Goal: Information Seeking & Learning: Learn about a topic

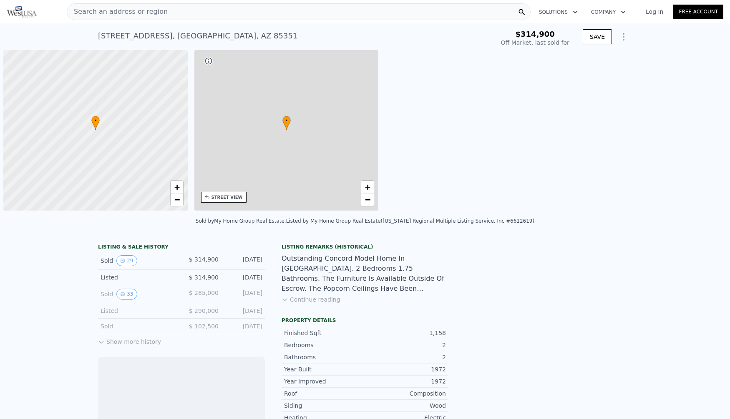
scroll to position [0, 3]
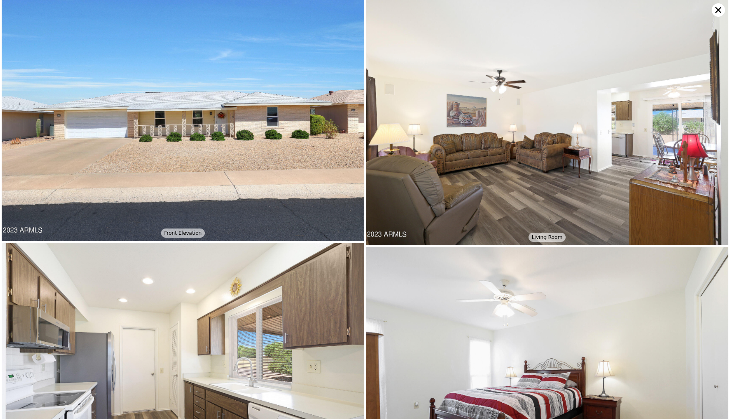
click at [720, 8] on icon at bounding box center [719, 10] width 6 height 6
type input "$ 310,000"
type input "-$ 39,884"
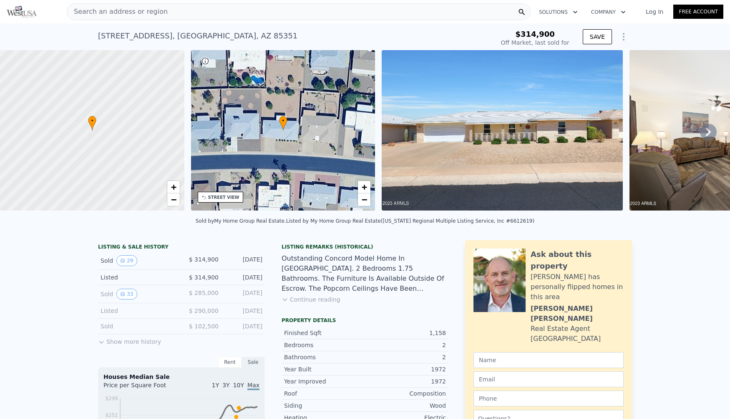
drag, startPoint x: 179, startPoint y: 9, endPoint x: 169, endPoint y: 13, distance: 11.4
click at [169, 13] on div "Search an address or region" at bounding box center [299, 11] width 464 height 17
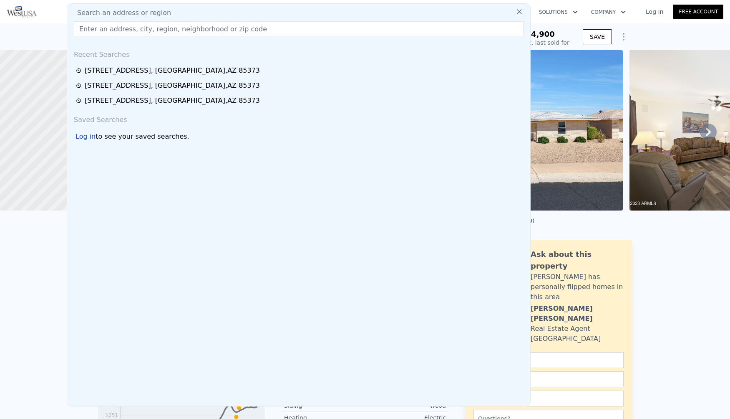
click at [279, 29] on input "text" at bounding box center [299, 28] width 450 height 15
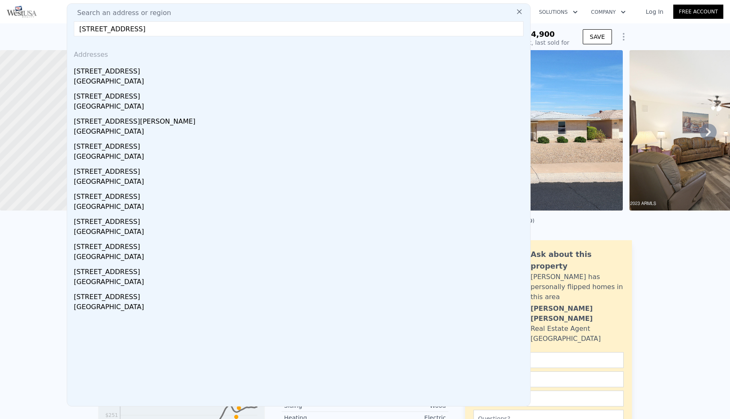
click at [275, 32] on input "[STREET_ADDRESS]" at bounding box center [299, 28] width 450 height 15
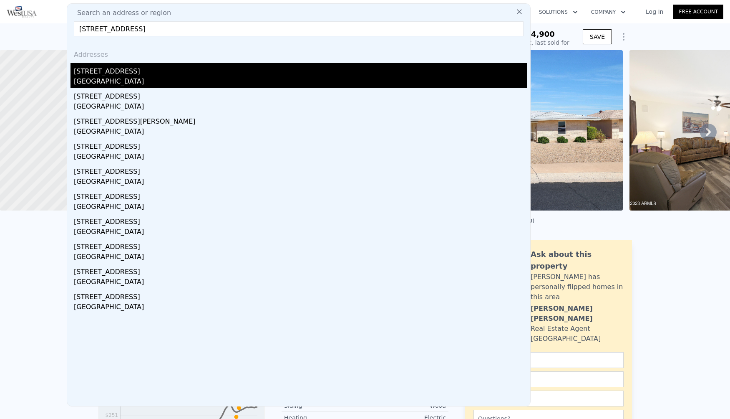
type input "[STREET_ADDRESS]"
click at [109, 72] on div "[STREET_ADDRESS]" at bounding box center [300, 69] width 453 height 13
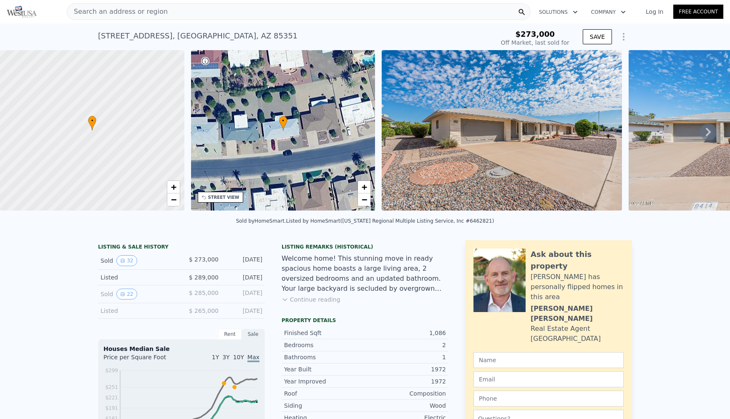
click at [531, 138] on img at bounding box center [502, 130] width 240 height 160
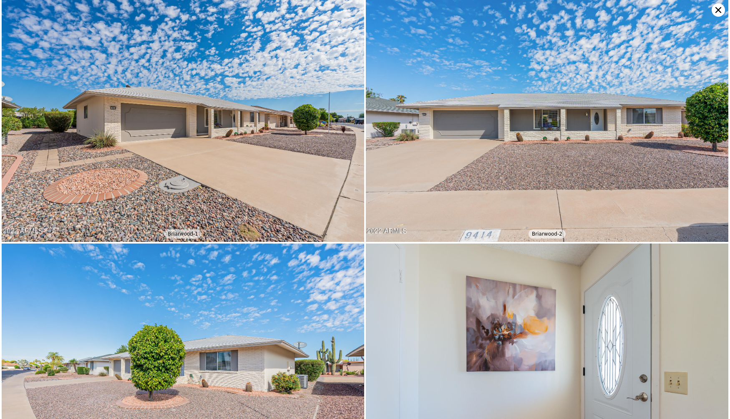
click at [717, 8] on icon at bounding box center [719, 10] width 6 height 6
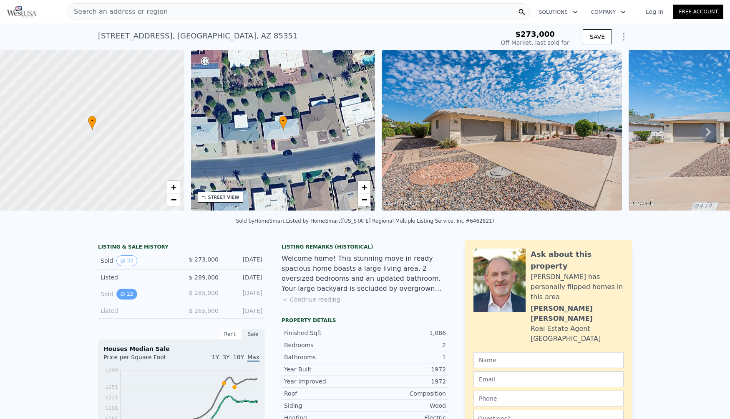
click at [120, 296] on icon "View historical data" at bounding box center [122, 293] width 5 height 5
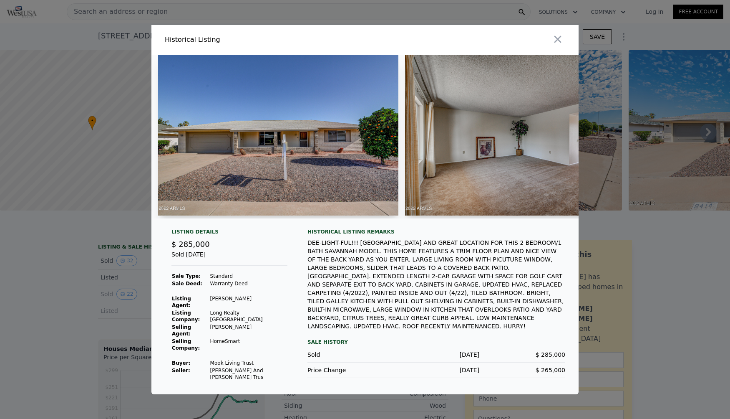
click at [323, 124] on img at bounding box center [278, 135] width 240 height 160
click at [465, 144] on img at bounding box center [524, 135] width 238 height 160
click at [451, 140] on img at bounding box center [524, 135] width 238 height 160
click at [333, 136] on img at bounding box center [278, 135] width 240 height 160
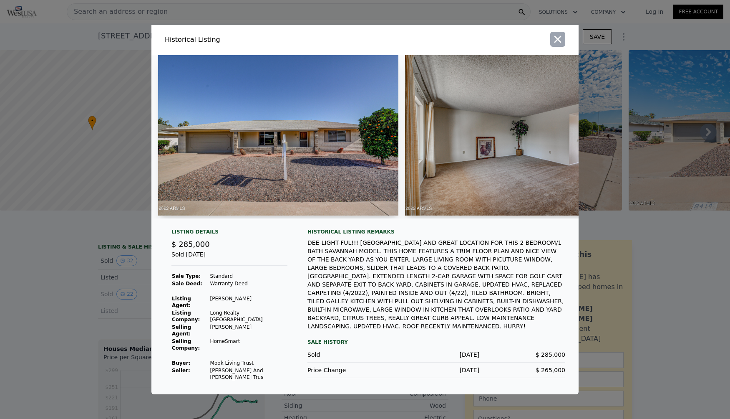
click at [557, 43] on icon "button" at bounding box center [558, 39] width 12 height 12
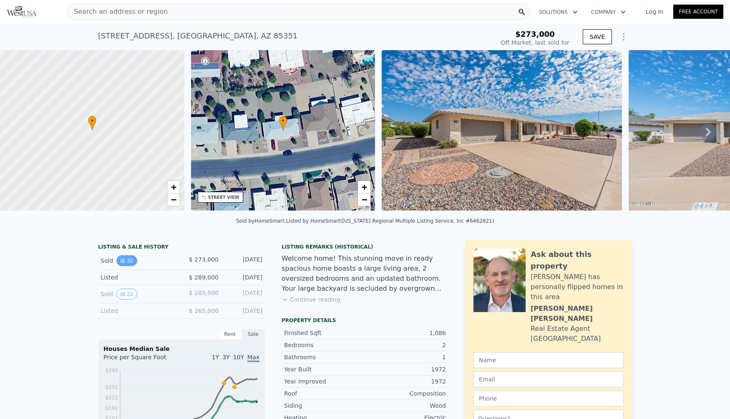
click at [121, 265] on button "32" at bounding box center [126, 260] width 20 height 11
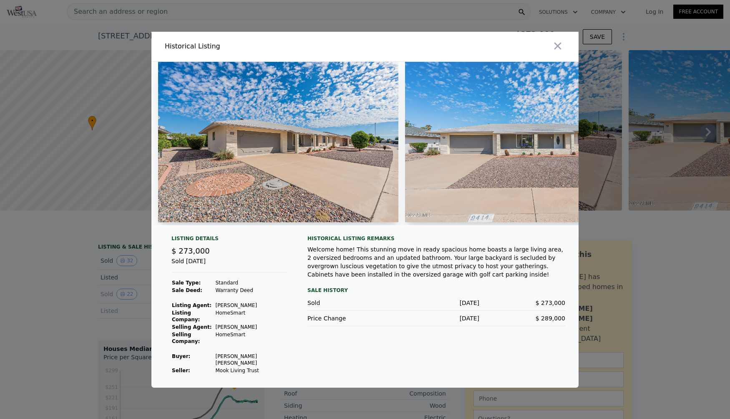
click at [321, 135] on img at bounding box center [278, 142] width 240 height 160
click at [556, 52] on icon "button" at bounding box center [558, 46] width 12 height 12
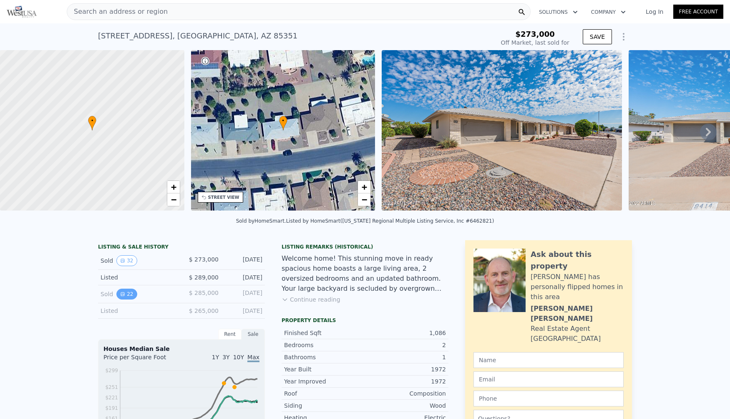
click at [116, 297] on button "22" at bounding box center [126, 293] width 20 height 11
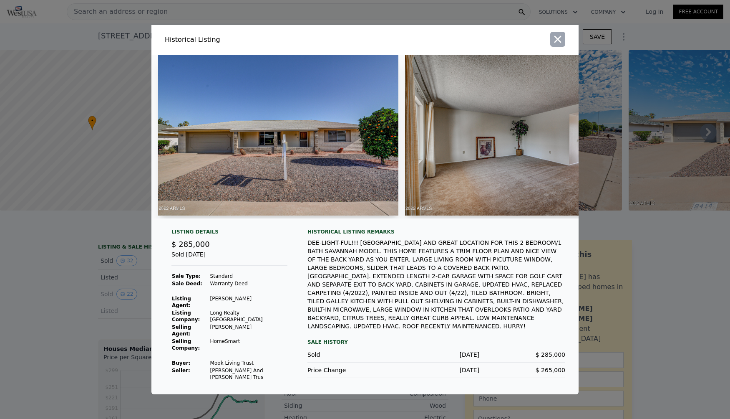
click at [558, 42] on icon "button" at bounding box center [558, 38] width 7 height 7
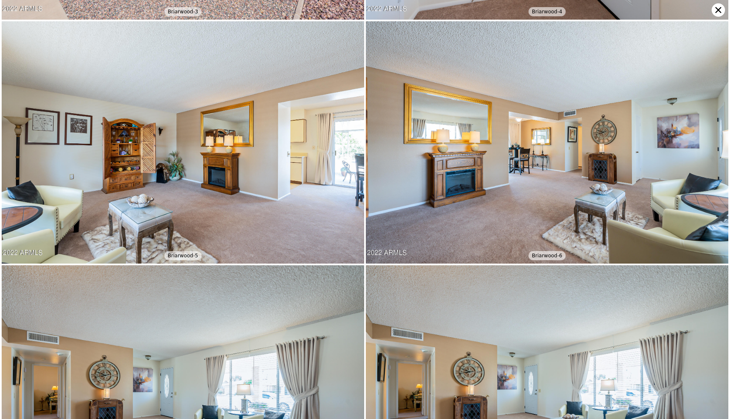
scroll to position [482, 0]
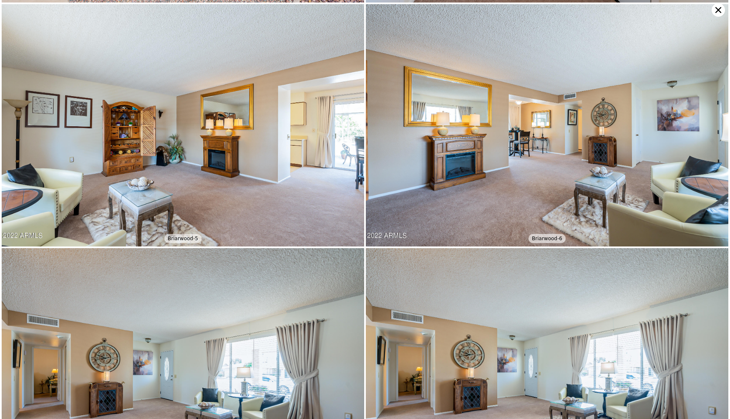
click at [719, 8] on icon at bounding box center [718, 9] width 13 height 13
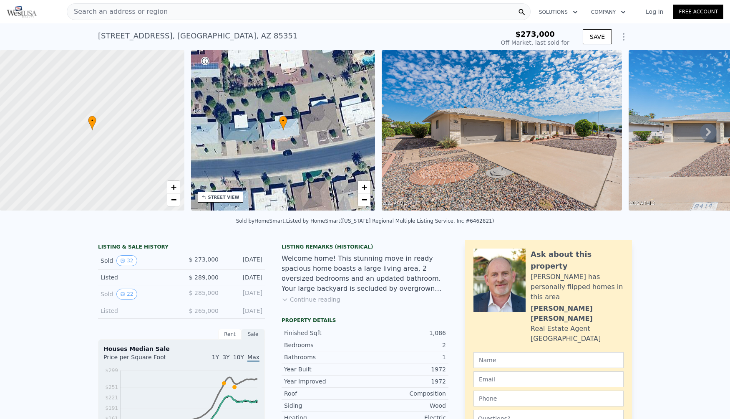
drag, startPoint x: 118, startPoint y: 298, endPoint x: 53, endPoint y: 295, distance: 65.2
click at [126, 299] on button "22" at bounding box center [126, 293] width 20 height 11
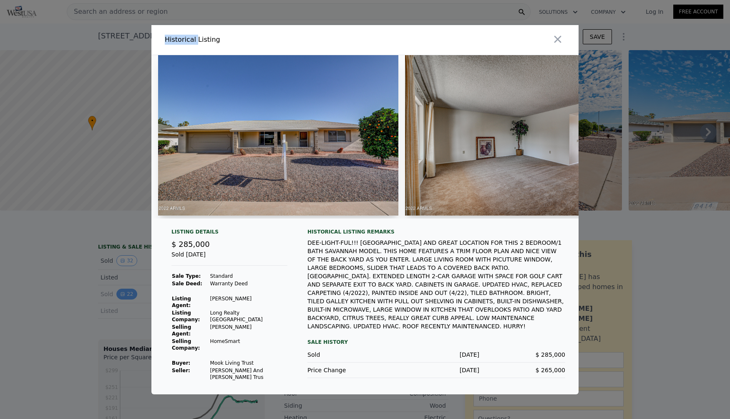
click at [126, 299] on div "Historical Listing Listing Details $ 285,000 Sold [DATE] Sale Type: Standard Sa…" at bounding box center [365, 209] width 730 height 369
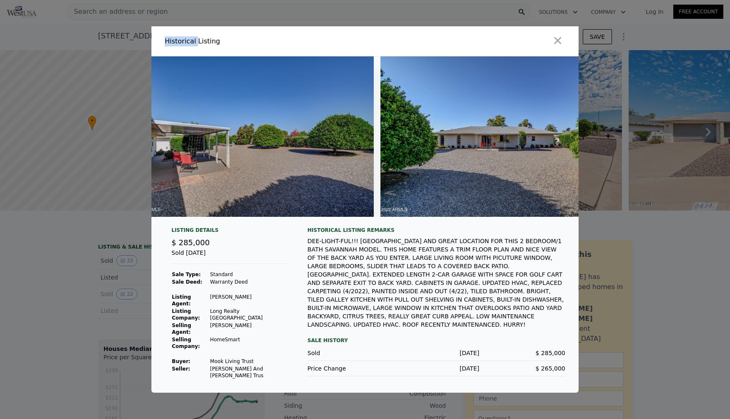
scroll to position [0, 4694]
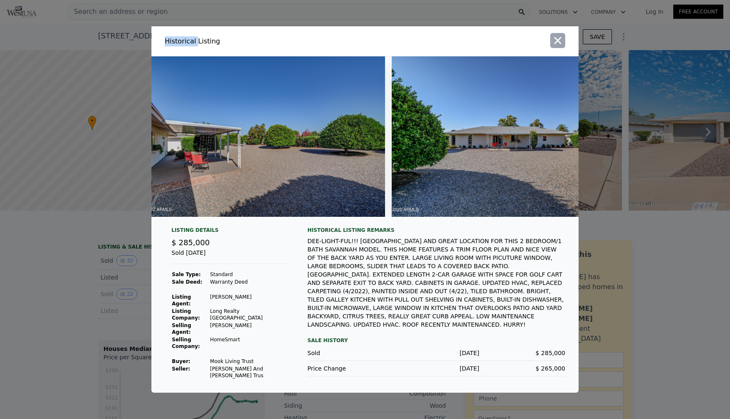
click at [557, 43] on icon "button" at bounding box center [558, 40] width 7 height 7
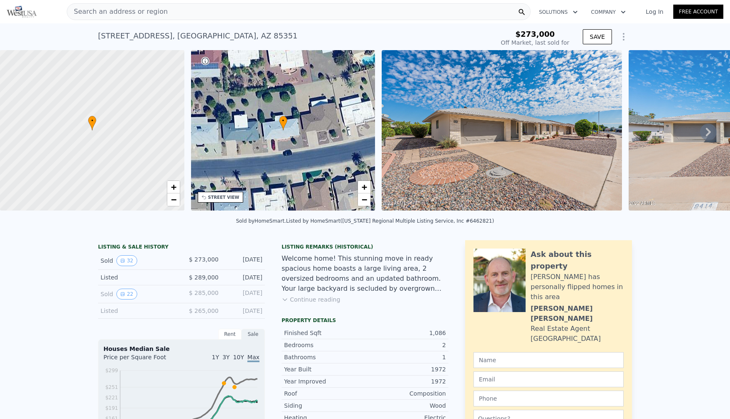
click at [18, 13] on img at bounding box center [22, 12] width 30 height 12
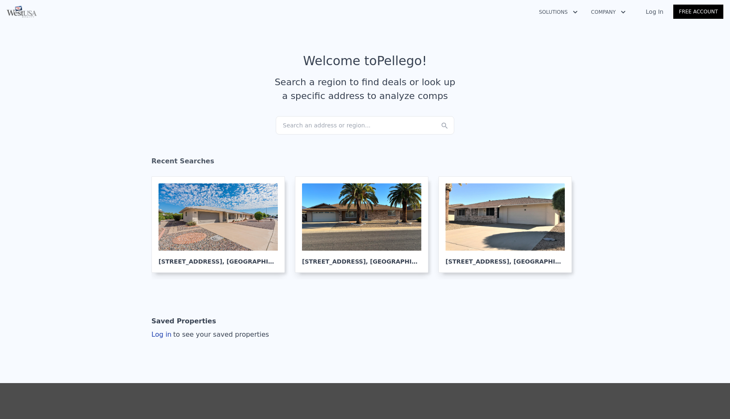
drag, startPoint x: 366, startPoint y: 121, endPoint x: 355, endPoint y: 125, distance: 12.4
click at [355, 125] on div "Search an address or region..." at bounding box center [365, 125] width 179 height 18
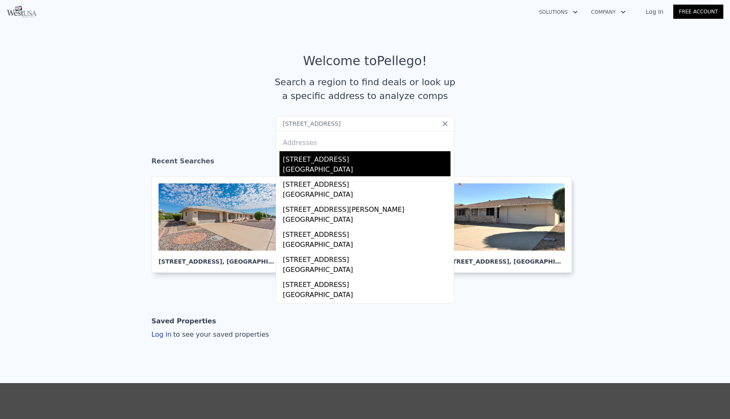
type input "[STREET_ADDRESS]"
click at [323, 157] on div "[STREET_ADDRESS]" at bounding box center [367, 157] width 168 height 13
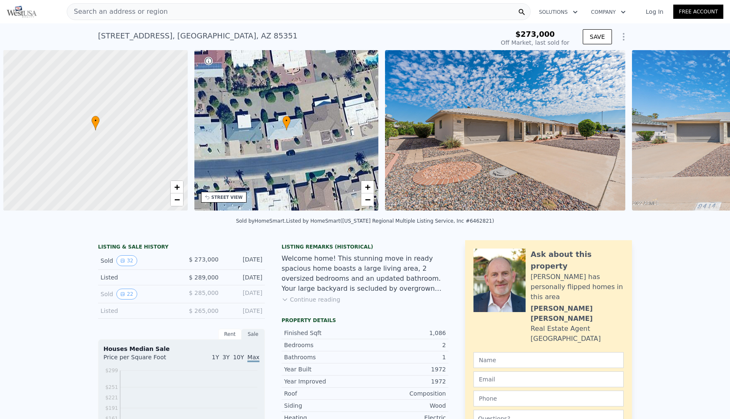
scroll to position [0, 3]
